Goal: Navigation & Orientation: Find specific page/section

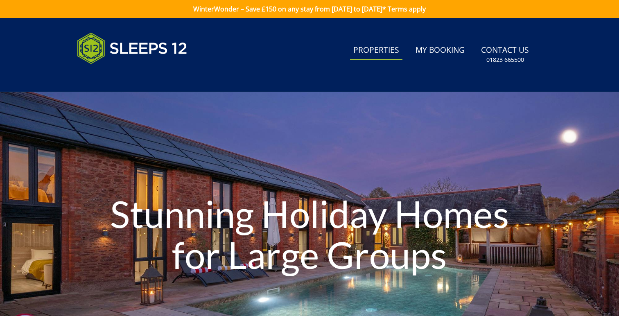
click at [367, 54] on link "Properties" at bounding box center [376, 50] width 52 height 18
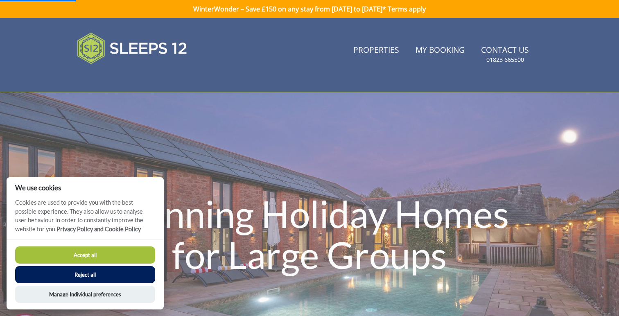
click at [134, 259] on button "Accept all" at bounding box center [85, 254] width 140 height 17
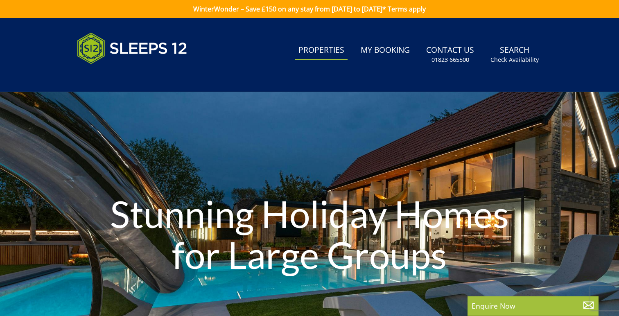
scroll to position [13, 0]
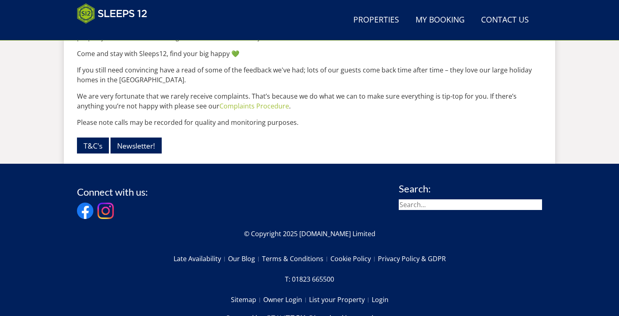
scroll to position [1143, 0]
